Goal: Information Seeking & Learning: Learn about a topic

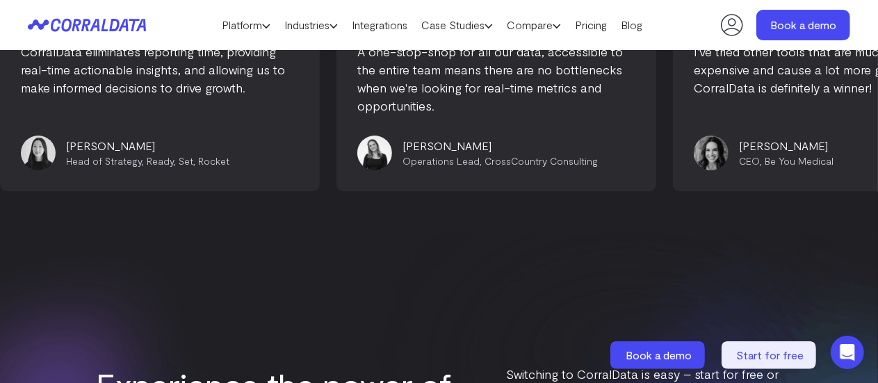
scroll to position [5116, 0]
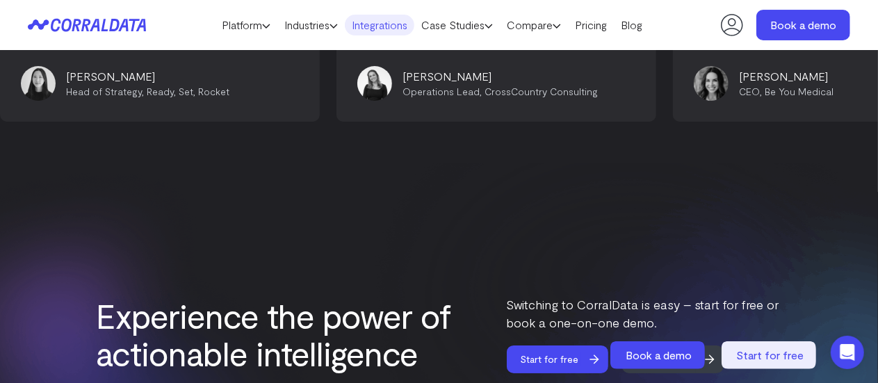
click at [364, 24] on link "Integrations" at bounding box center [380, 25] width 70 height 21
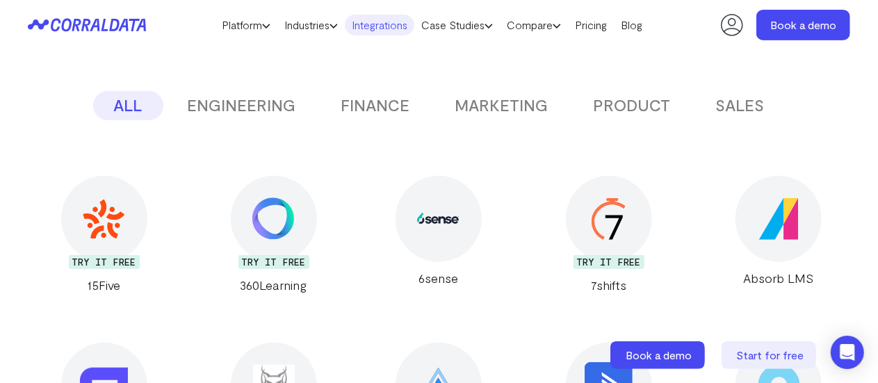
scroll to position [249, 0]
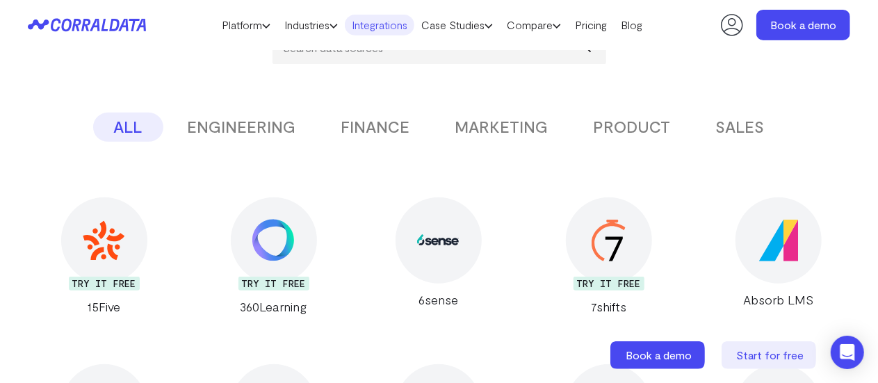
click at [391, 128] on button "FINANCE" at bounding box center [376, 127] width 111 height 29
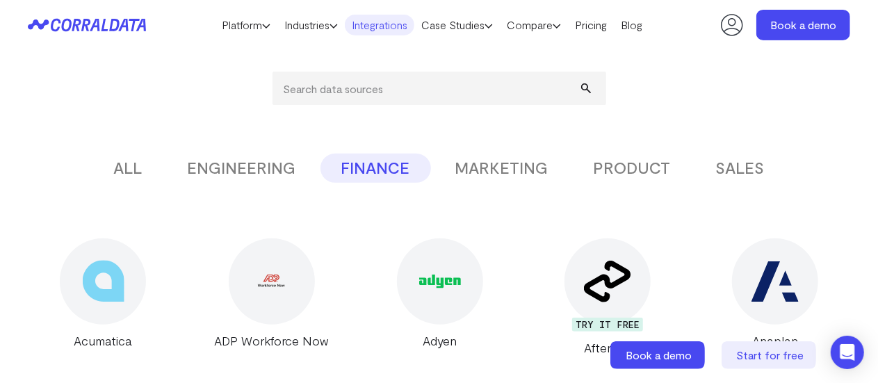
scroll to position [195, 0]
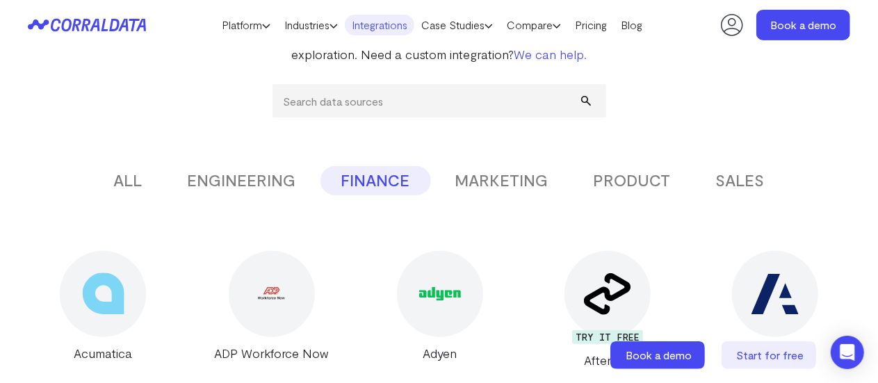
click at [516, 189] on button "MARKETING" at bounding box center [502, 180] width 135 height 29
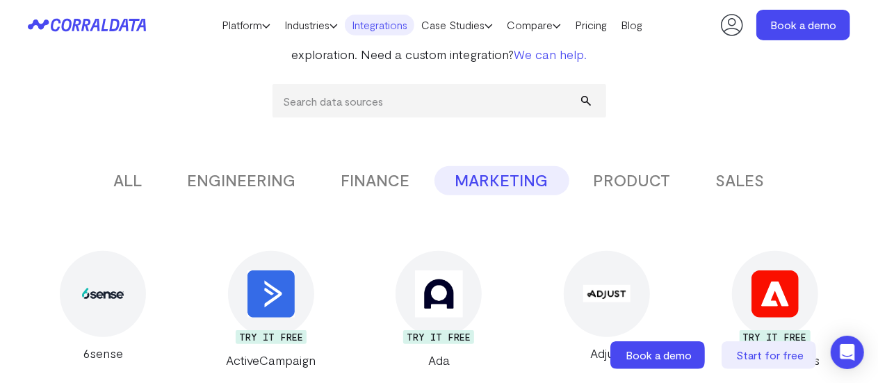
drag, startPoint x: 616, startPoint y: 175, endPoint x: 627, endPoint y: 179, distance: 12.1
click at [615, 175] on button "PRODUCT" at bounding box center [632, 180] width 119 height 29
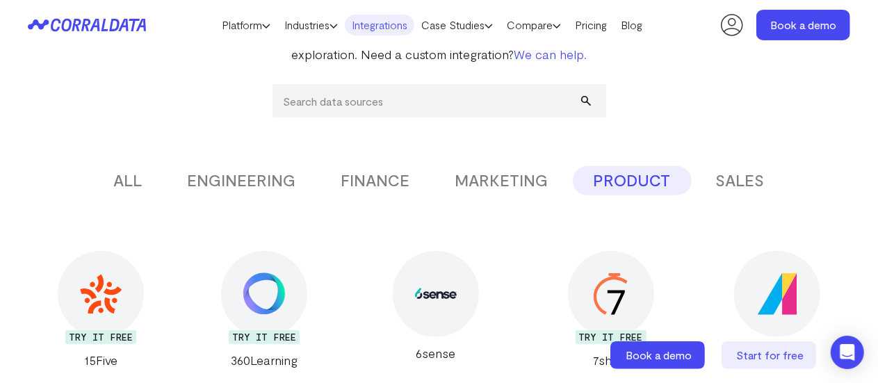
click at [747, 184] on button "SALES" at bounding box center [740, 180] width 90 height 29
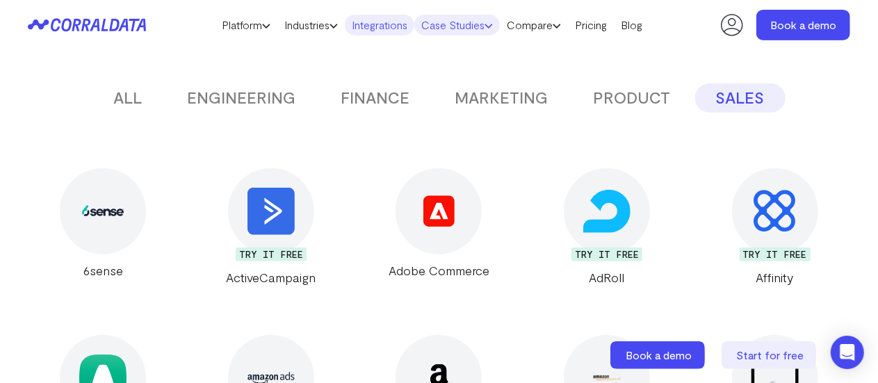
scroll to position [265, 0]
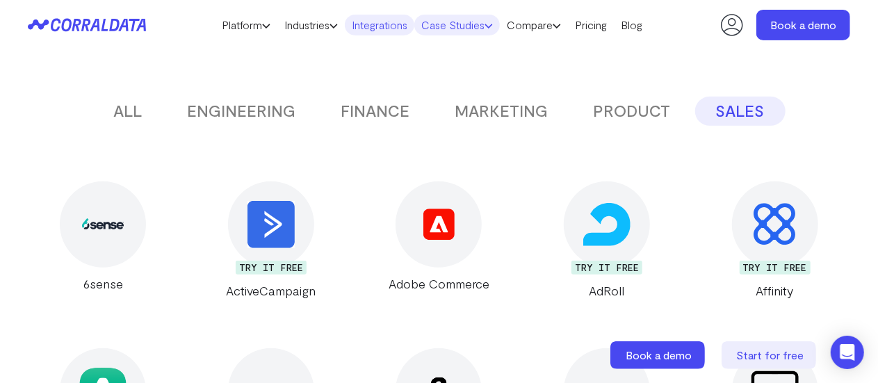
click at [458, 23] on link "Case Studies" at bounding box center [457, 25] width 86 height 21
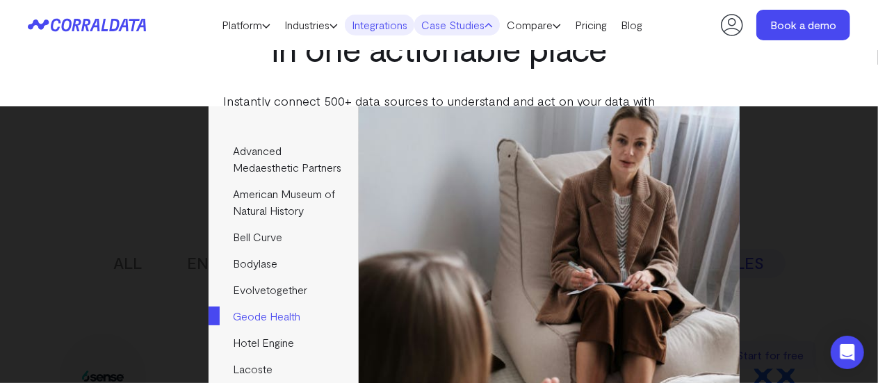
scroll to position [110, 0]
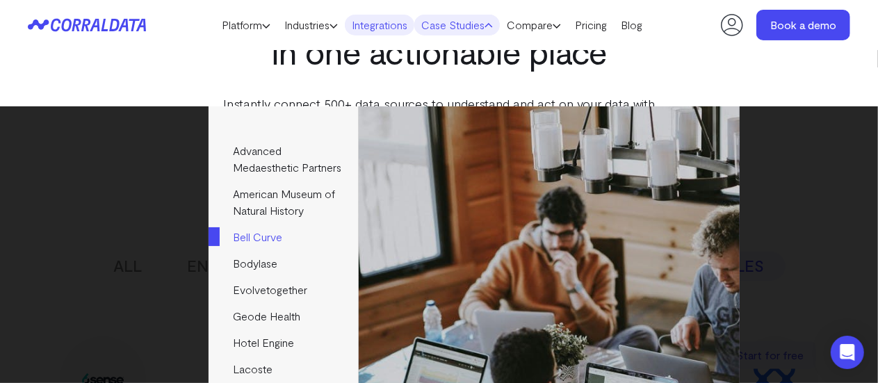
click at [239, 224] on link "Bell Curve" at bounding box center [283, 237] width 149 height 26
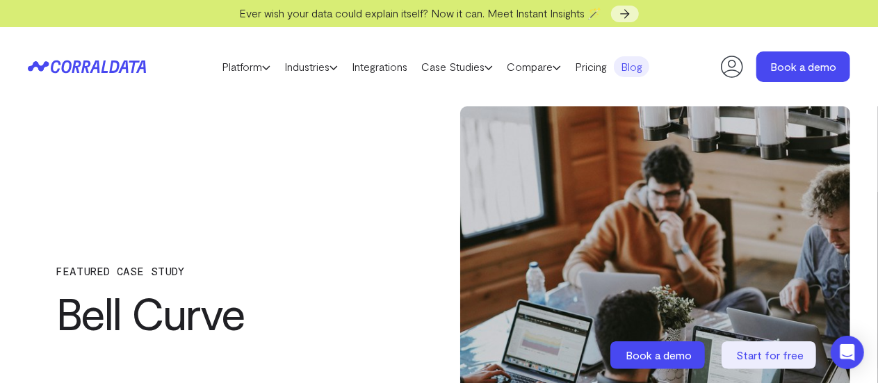
click at [143, 76] on header "Platform AI Reporting Use AI to effortlessly answer any business questions from…" at bounding box center [439, 66] width 823 height 79
